Goal: Register for event/course

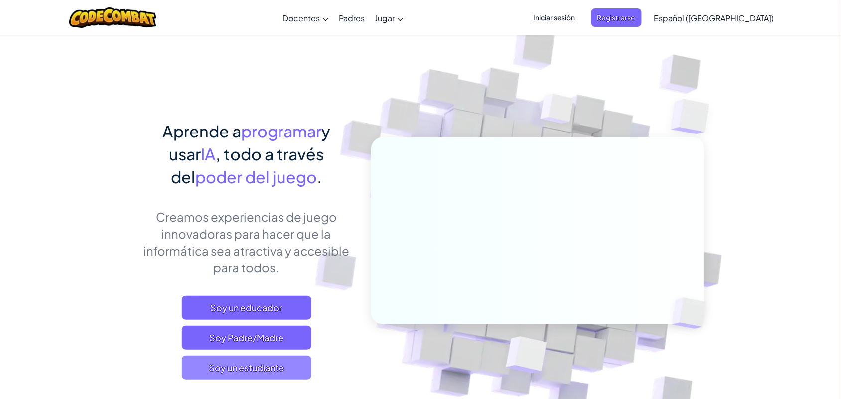
click at [269, 365] on font "Soy un estudiante" at bounding box center [246, 367] width 75 height 11
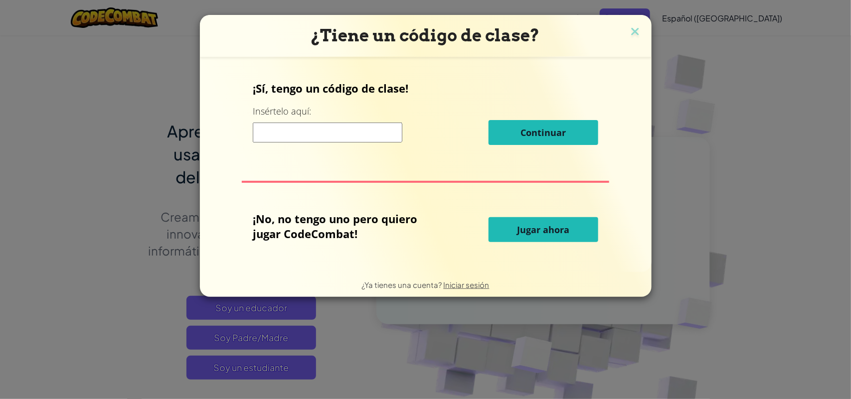
click at [311, 129] on input at bounding box center [328, 133] width 150 height 20
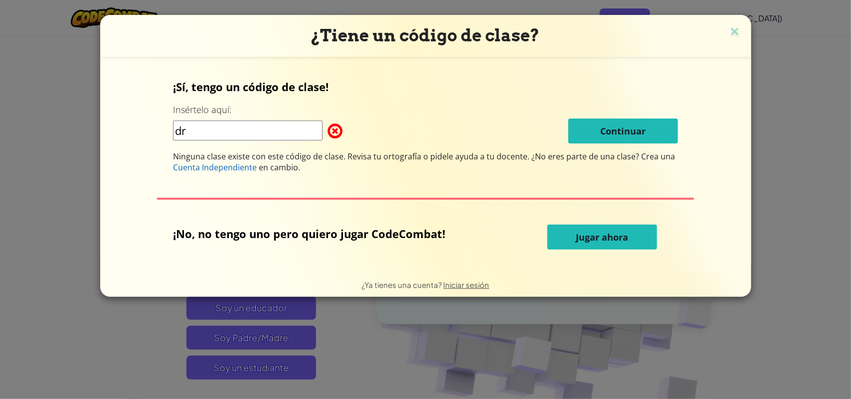
type input "d"
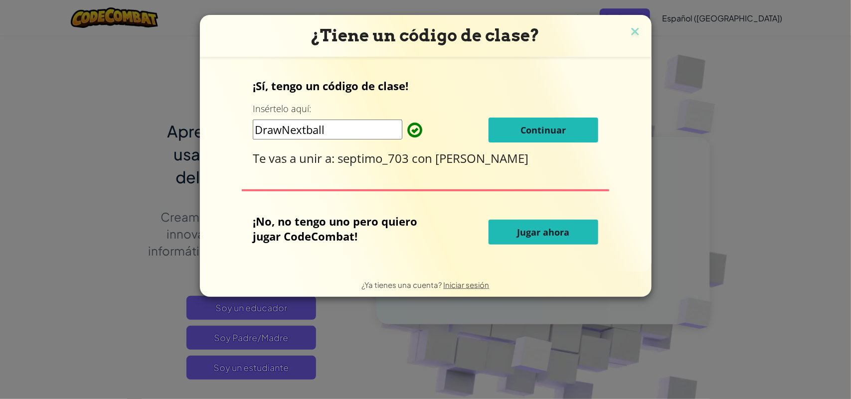
type input "DrawNextball"
click at [554, 122] on button "Continuar" at bounding box center [543, 130] width 110 height 25
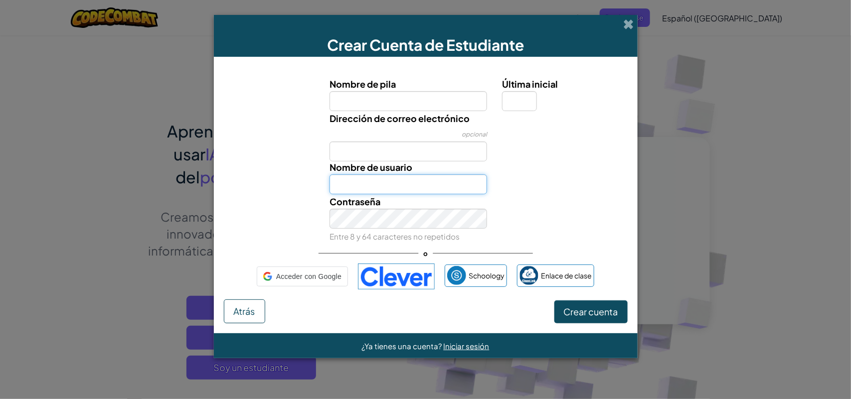
type input "FernandaA7004"
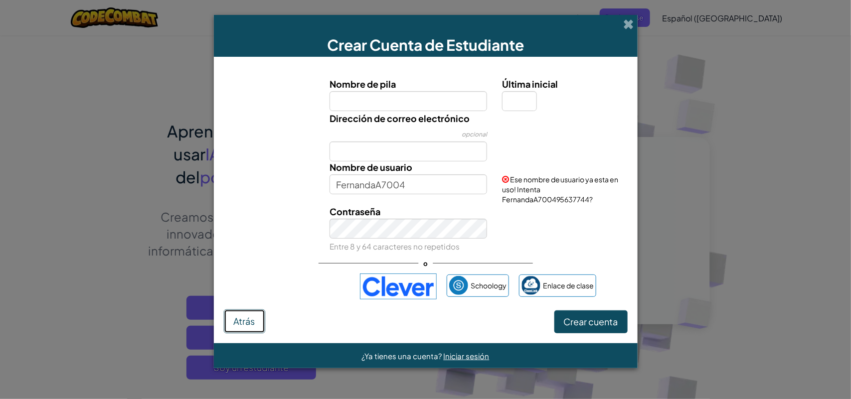
click at [239, 317] on font "Atrás" at bounding box center [244, 320] width 21 height 11
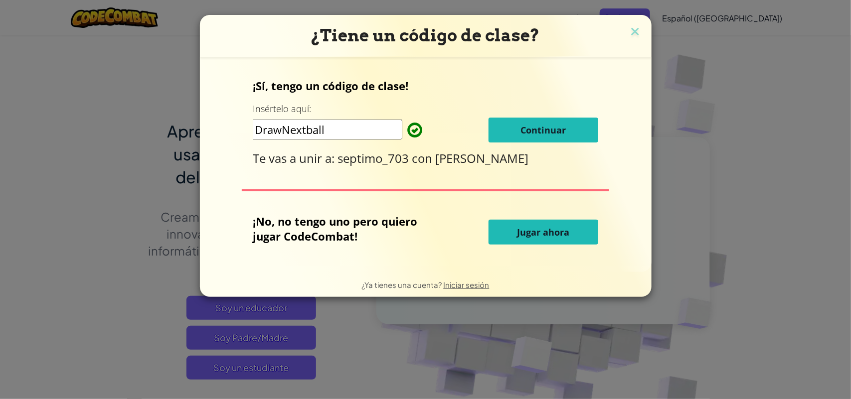
click at [572, 232] on button "Jugar ahora" at bounding box center [543, 232] width 110 height 25
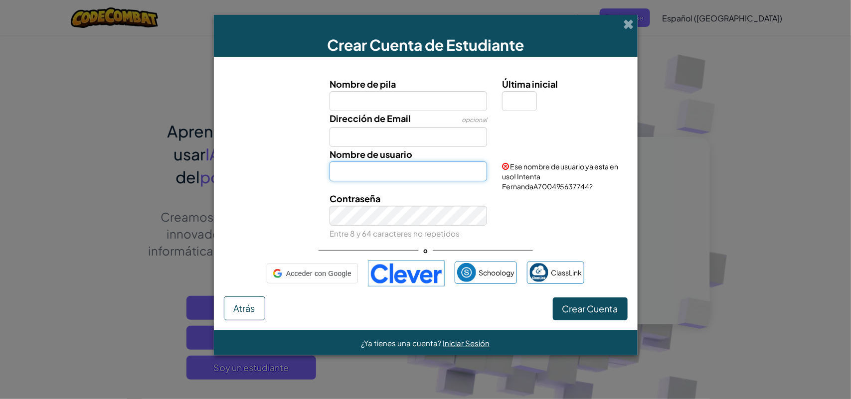
type input "FernandaA7004"
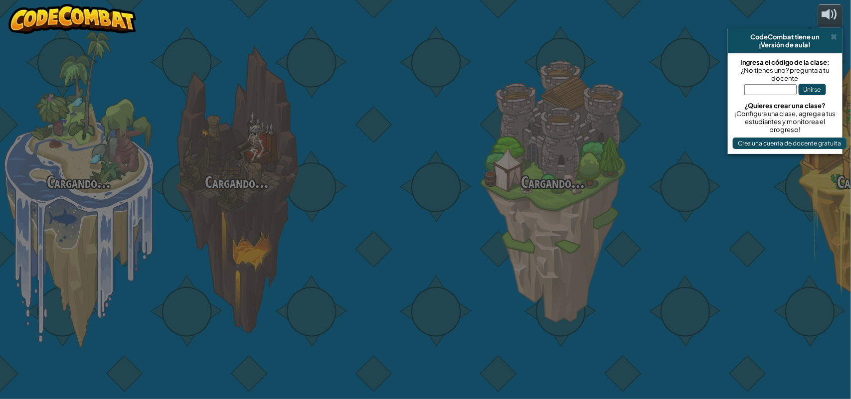
select select "es-419"
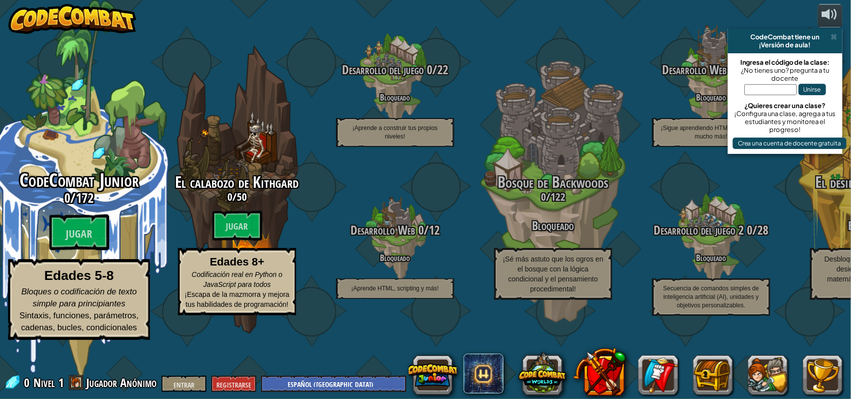
click at [83, 237] on div "CodeCombat Junior 0 / 172 Jugar Edades 5-8 Bloques o codificación de texto simp…" at bounding box center [78, 255] width 189 height 170
select select "es-419"
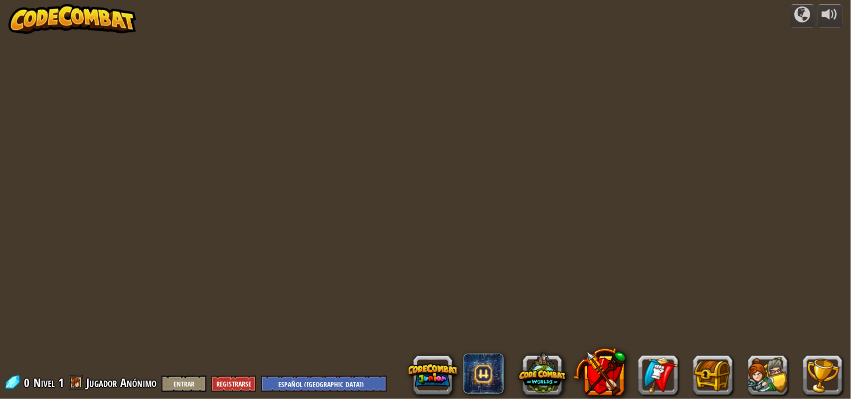
select select "es-419"
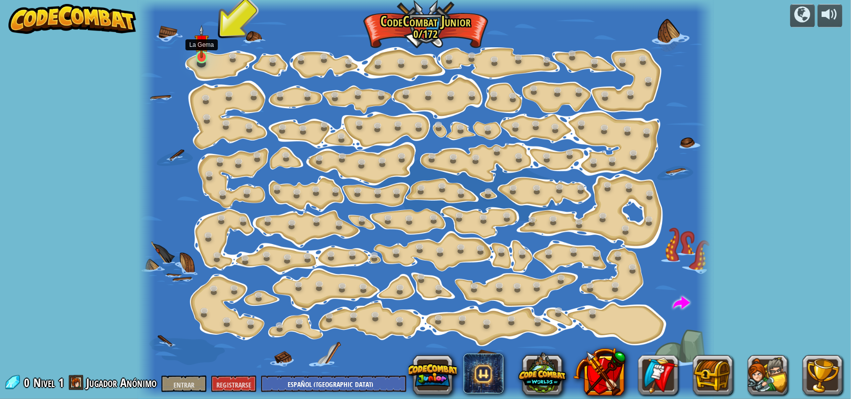
click at [200, 56] on img at bounding box center [201, 41] width 14 height 33
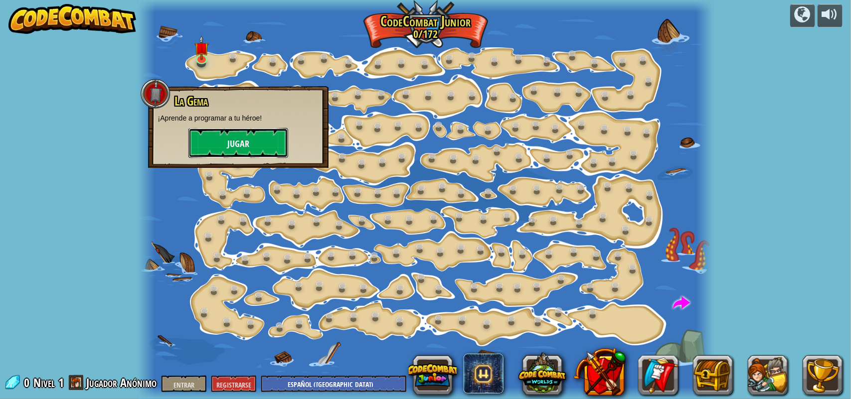
click at [225, 145] on button "Jugar" at bounding box center [238, 143] width 100 height 30
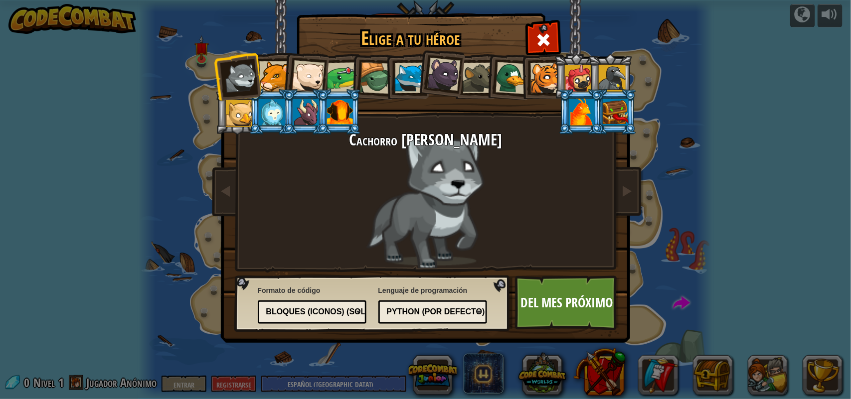
click at [276, 115] on div at bounding box center [272, 112] width 26 height 27
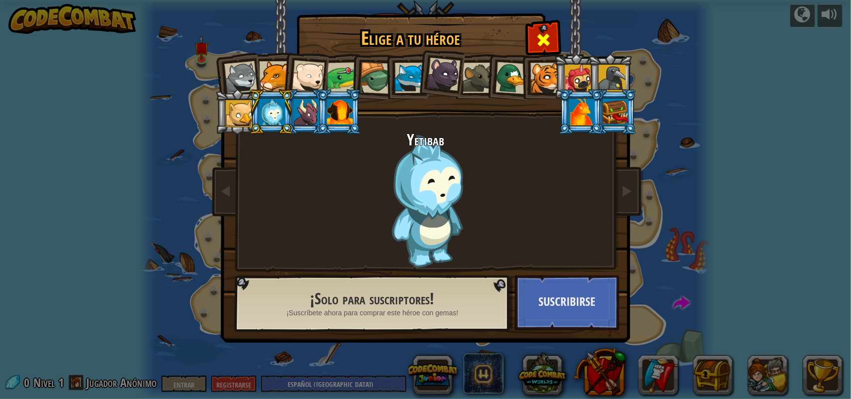
click at [552, 30] on div at bounding box center [542, 38] width 31 height 31
